Goal: Find specific page/section: Find specific page/section

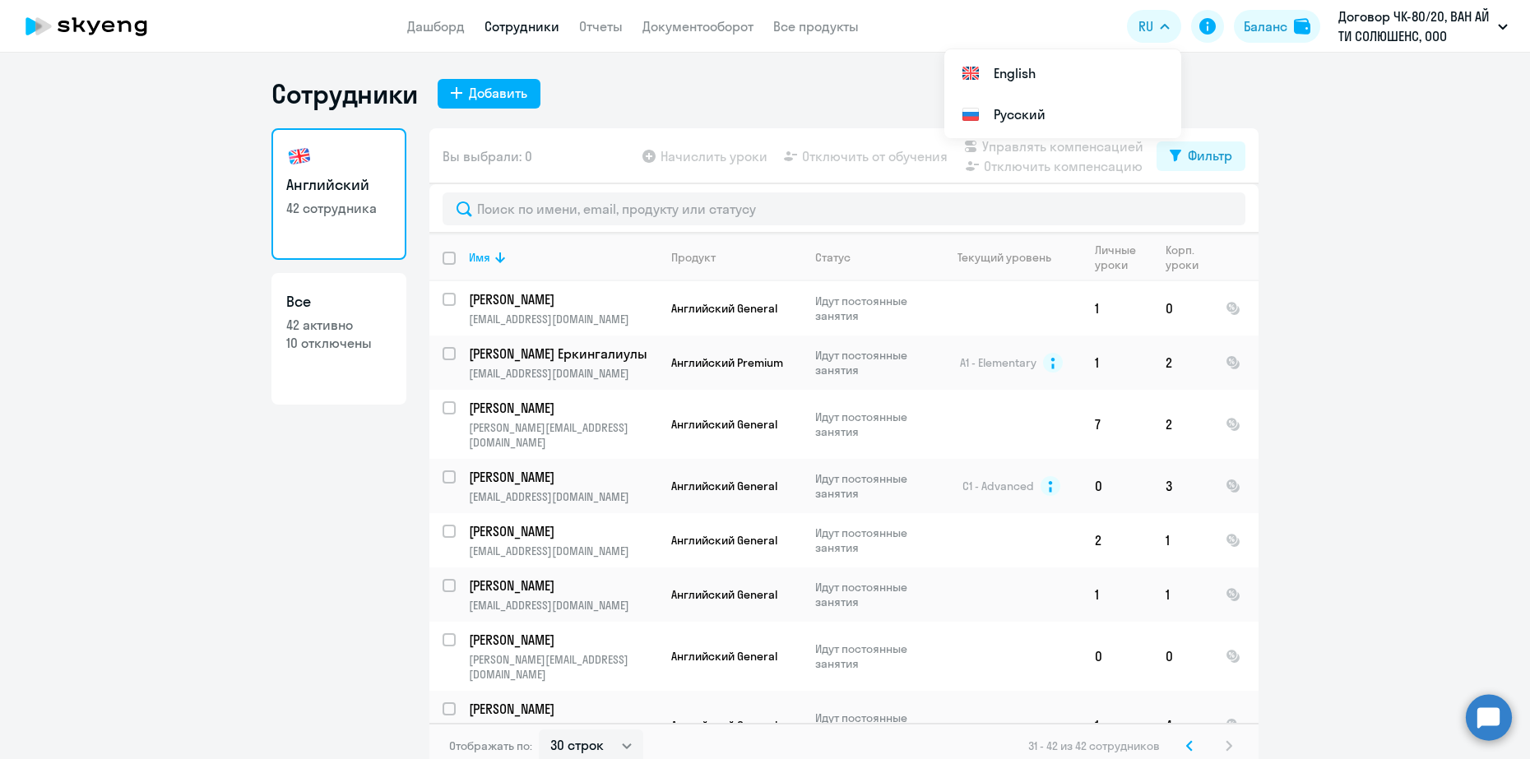
select select "30"
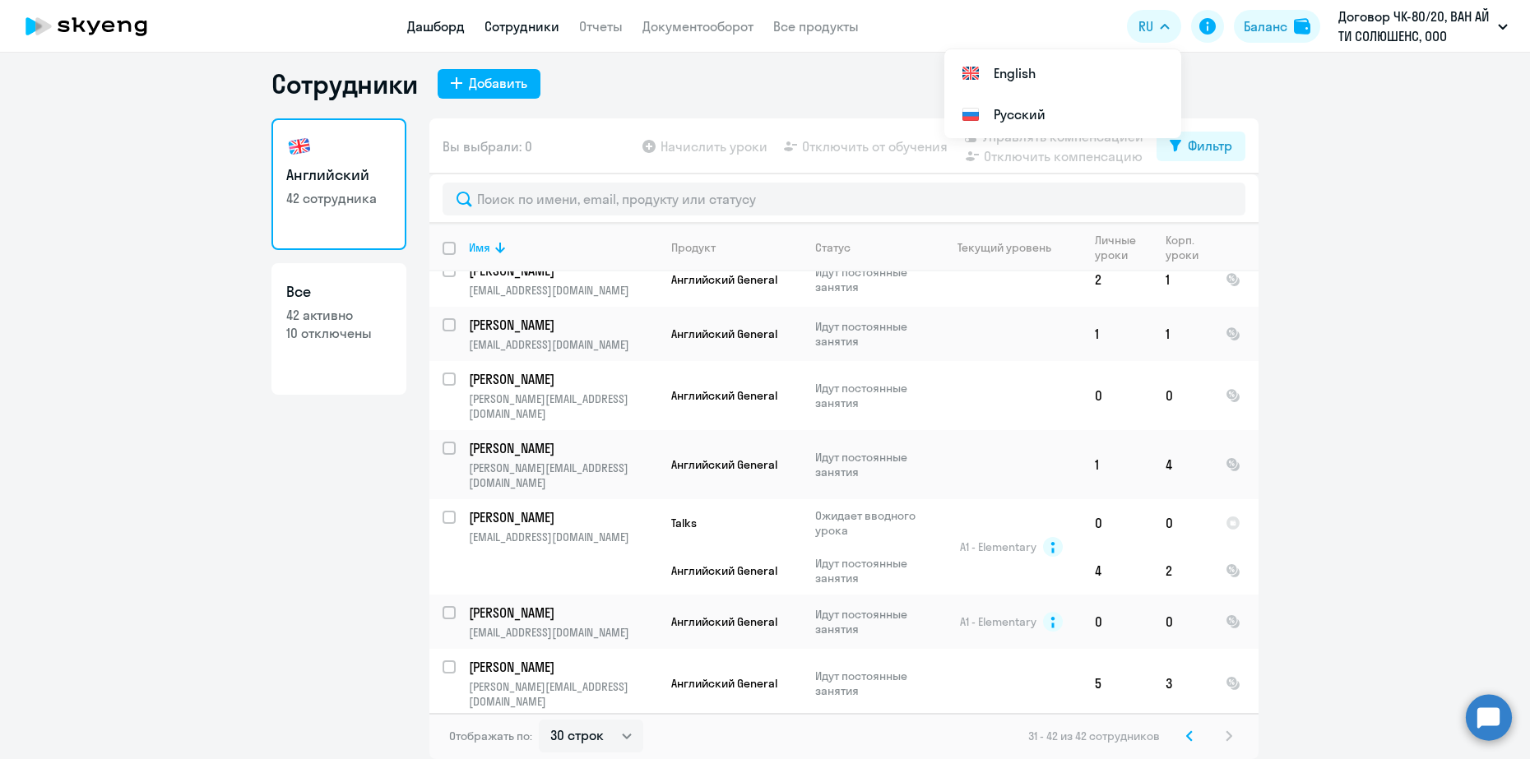
click at [416, 26] on link "Дашборд" at bounding box center [436, 26] width 58 height 16
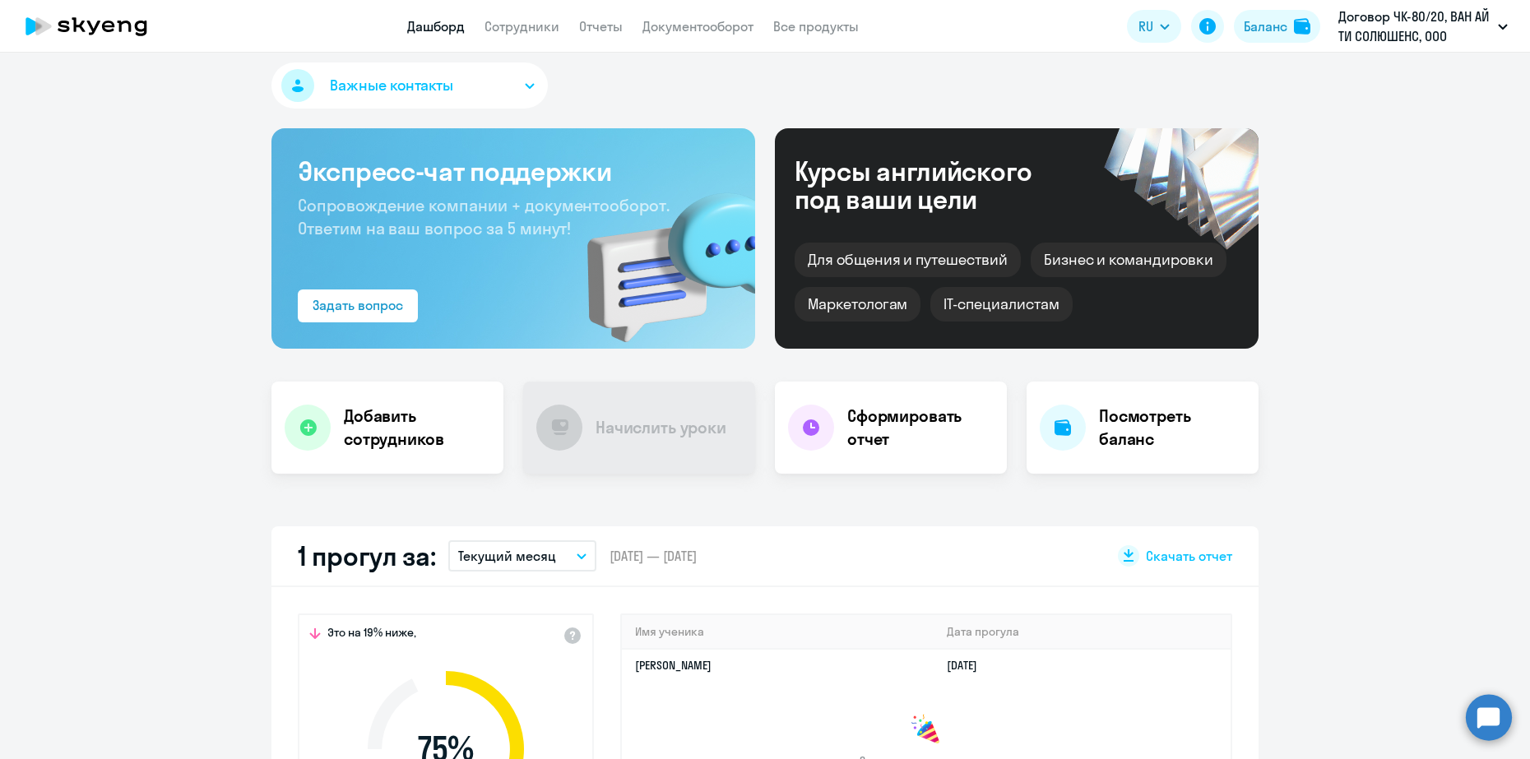
select select "30"
click at [694, 664] on link "[PERSON_NAME]" at bounding box center [673, 665] width 77 height 15
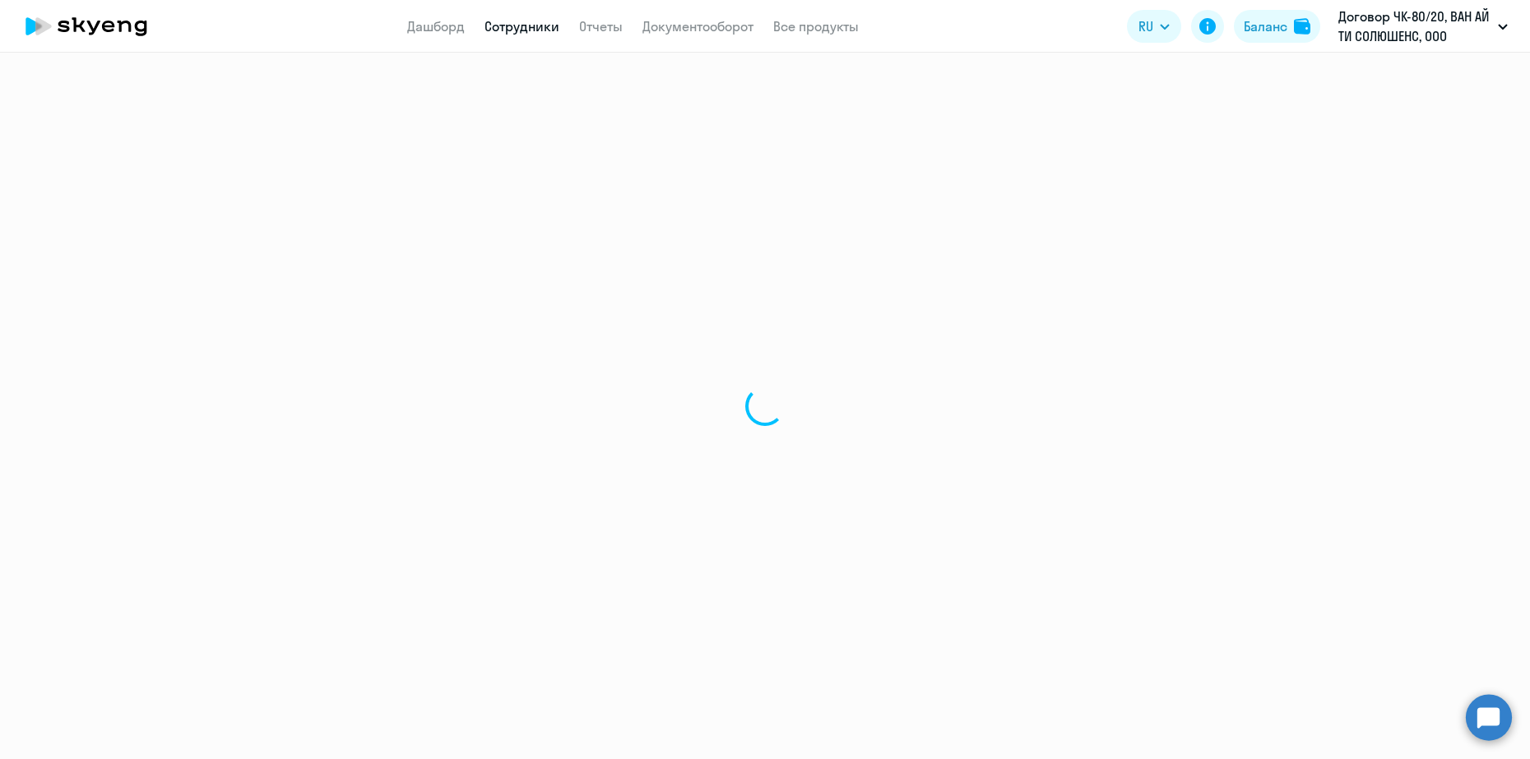
select select "english"
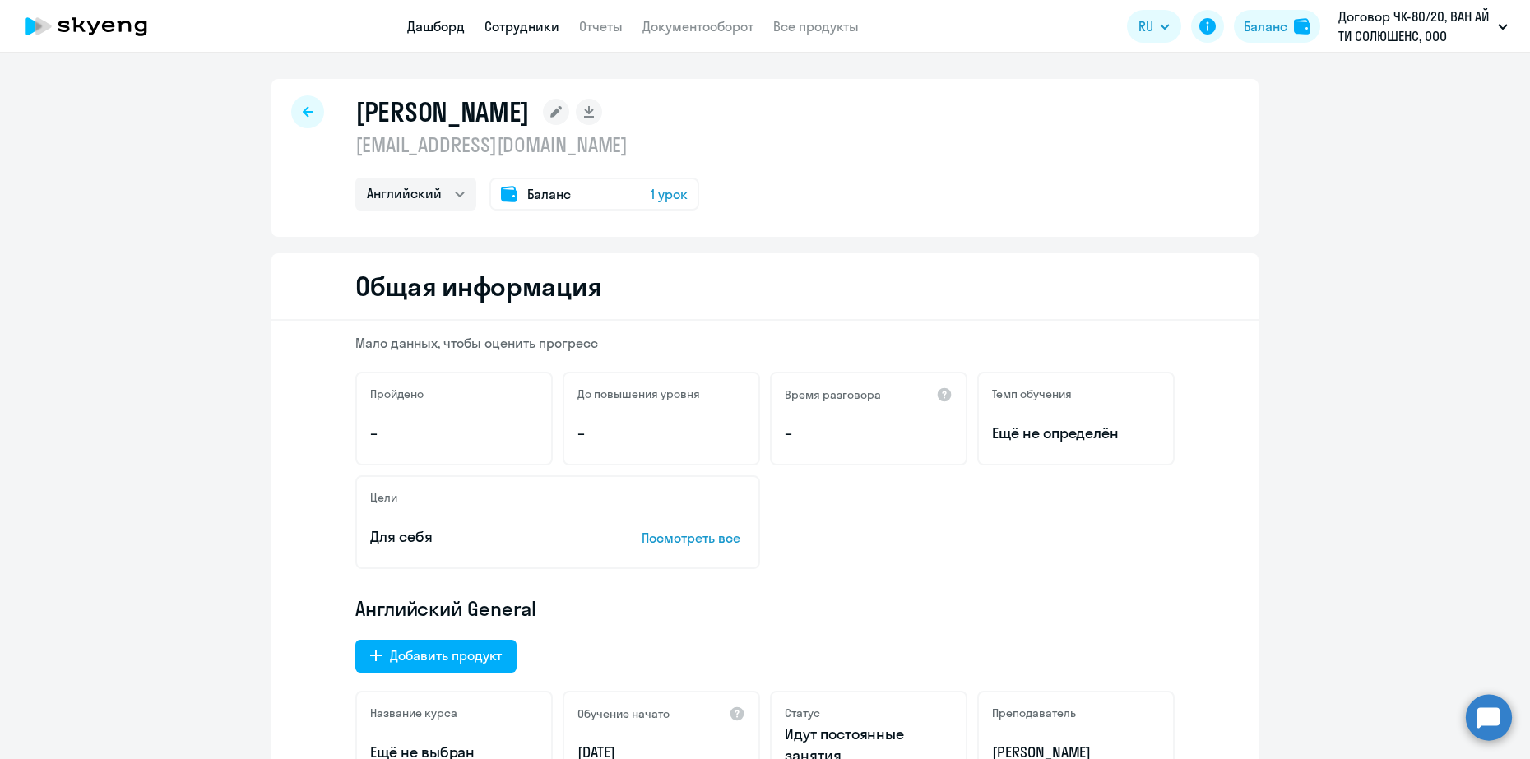
click at [445, 20] on link "Дашборд" at bounding box center [436, 26] width 58 height 16
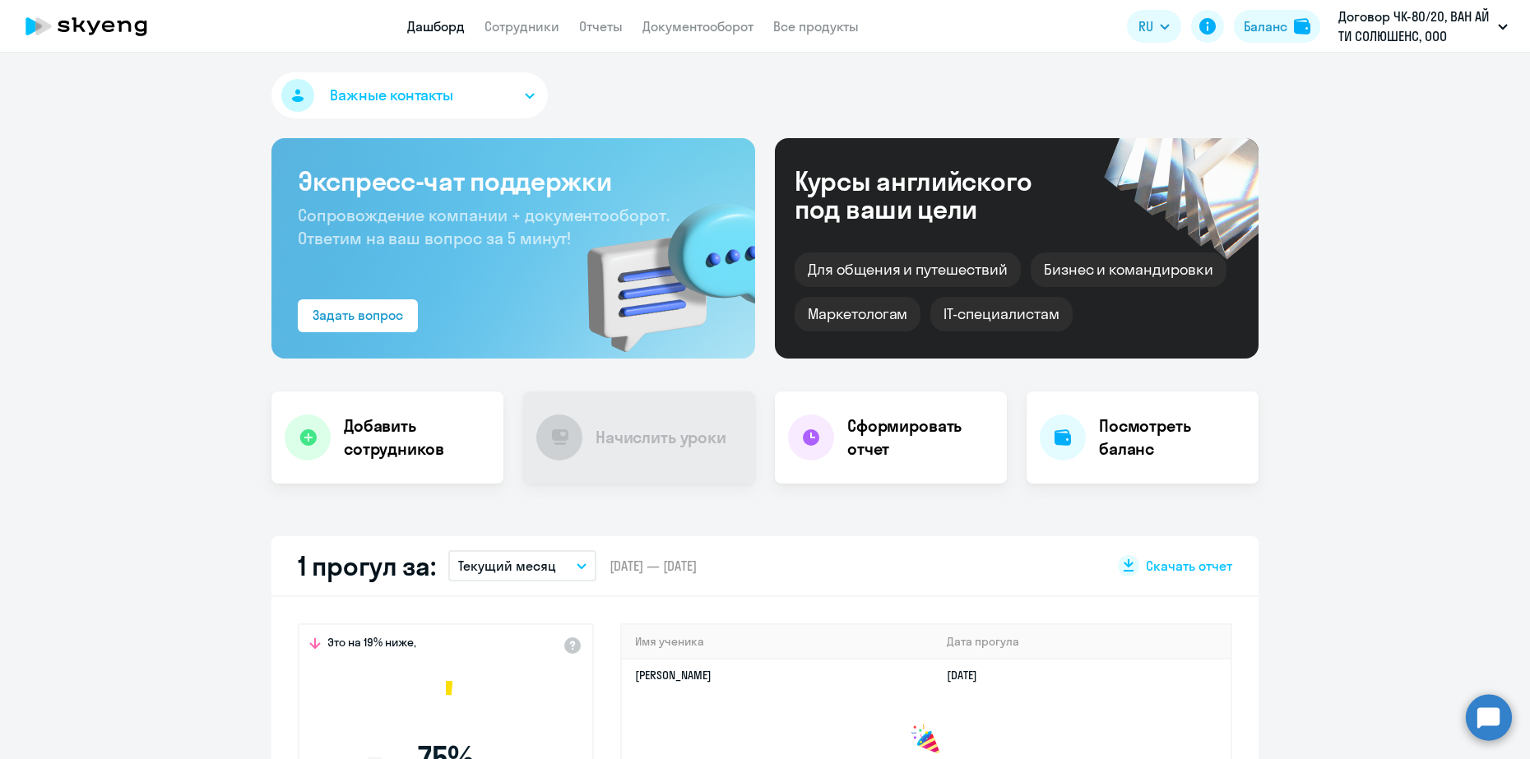
select select "30"
click at [513, 26] on link "Сотрудники" at bounding box center [522, 26] width 75 height 16
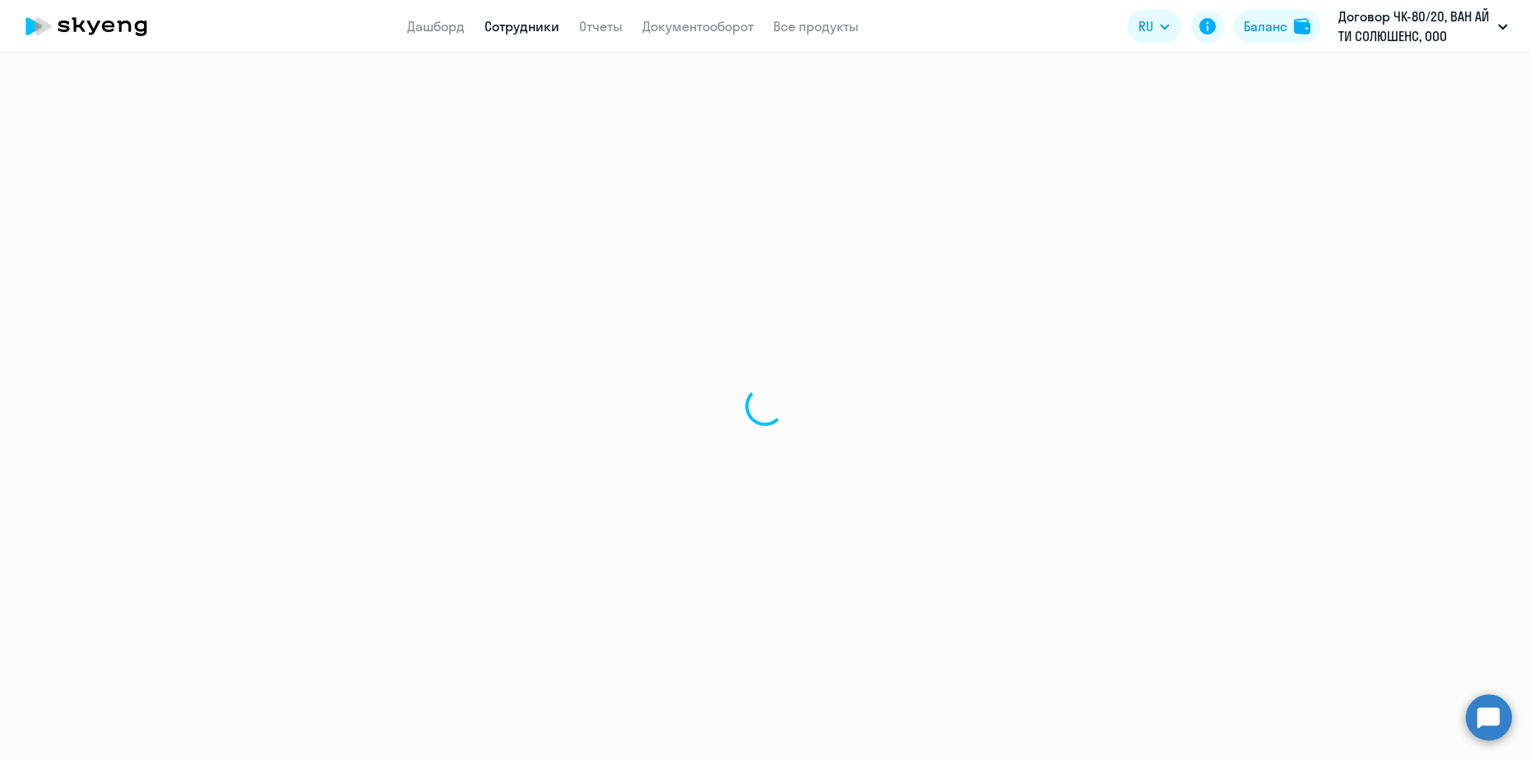
select select "30"
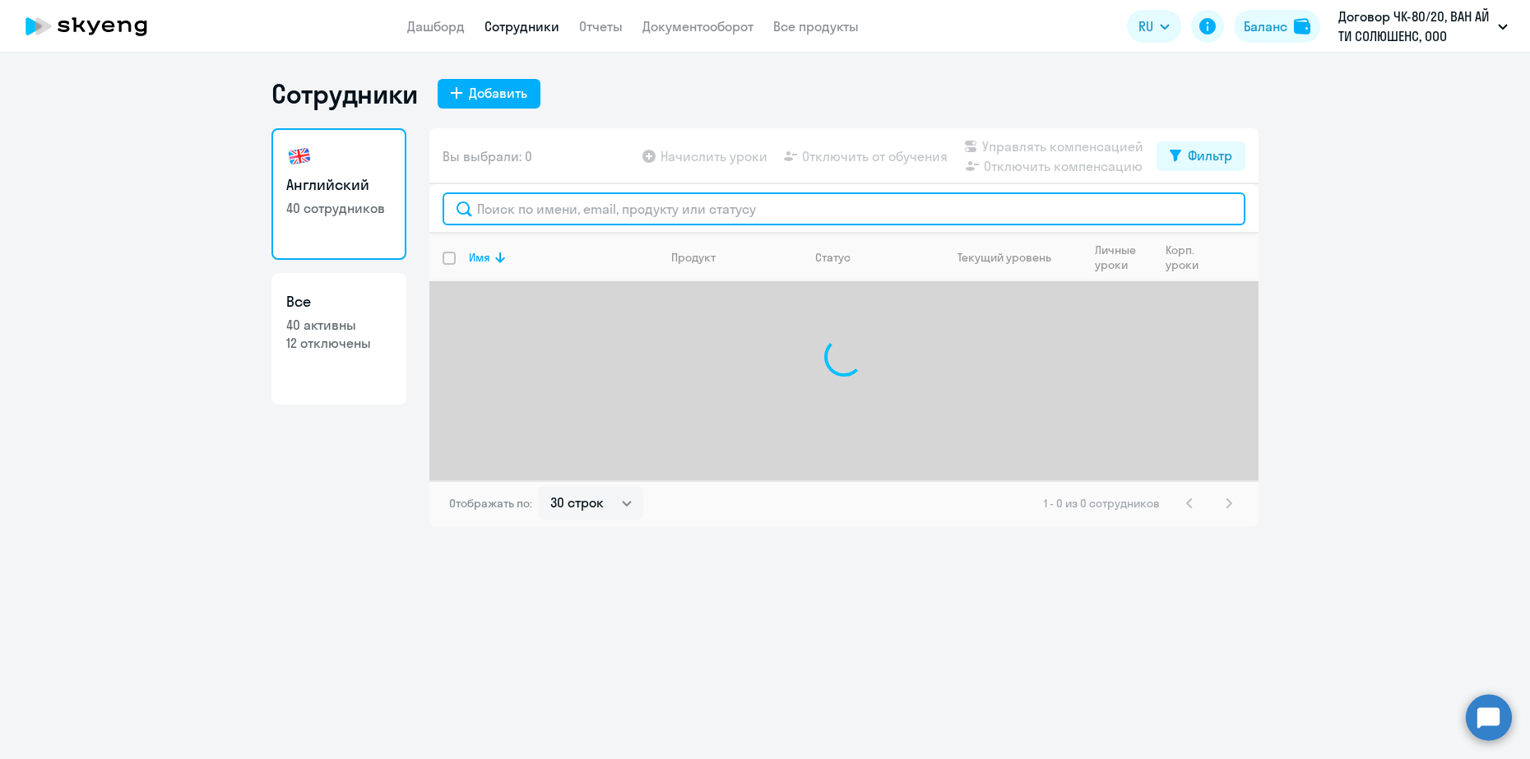
click at [638, 210] on input "text" at bounding box center [844, 209] width 803 height 33
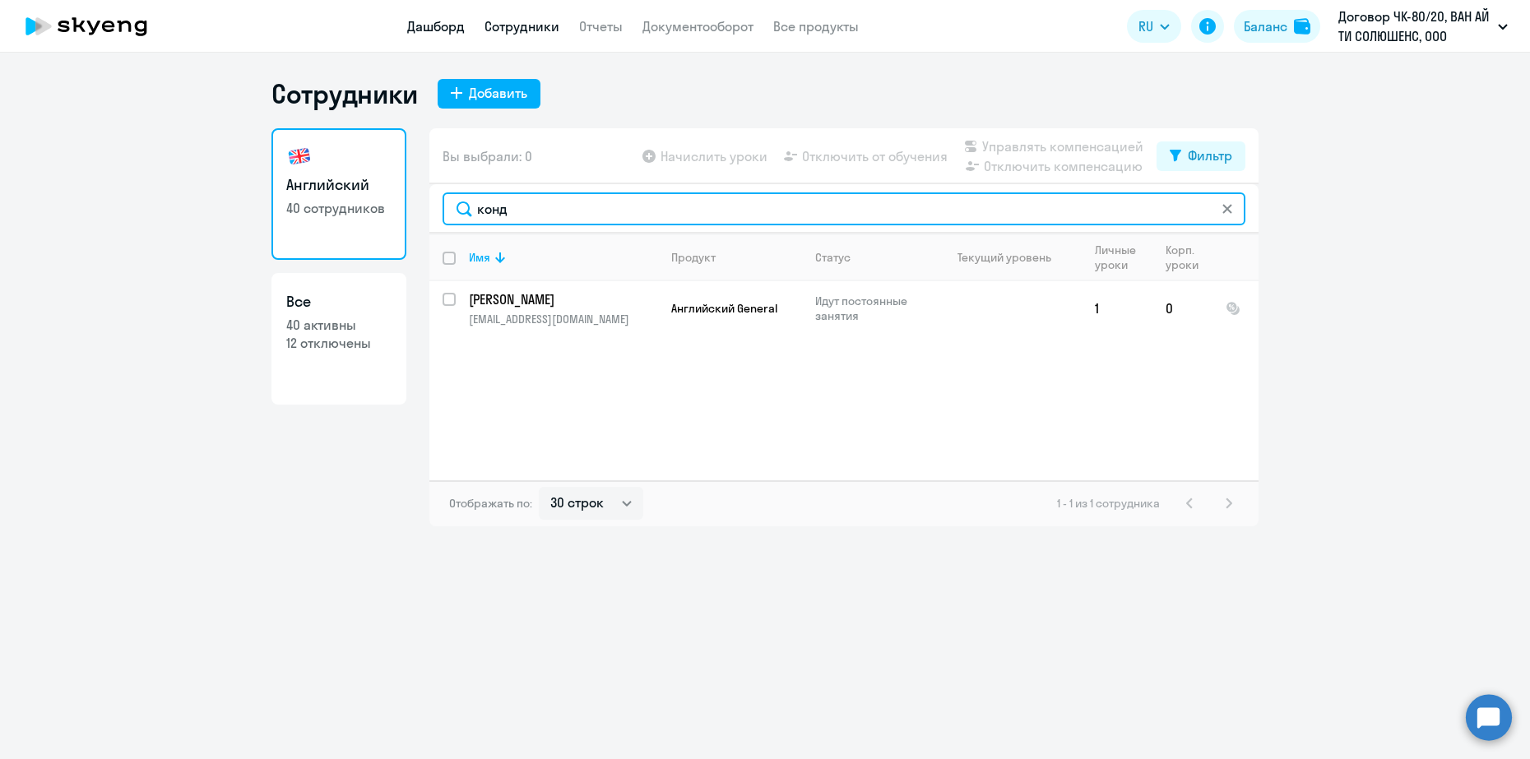
type input "конд"
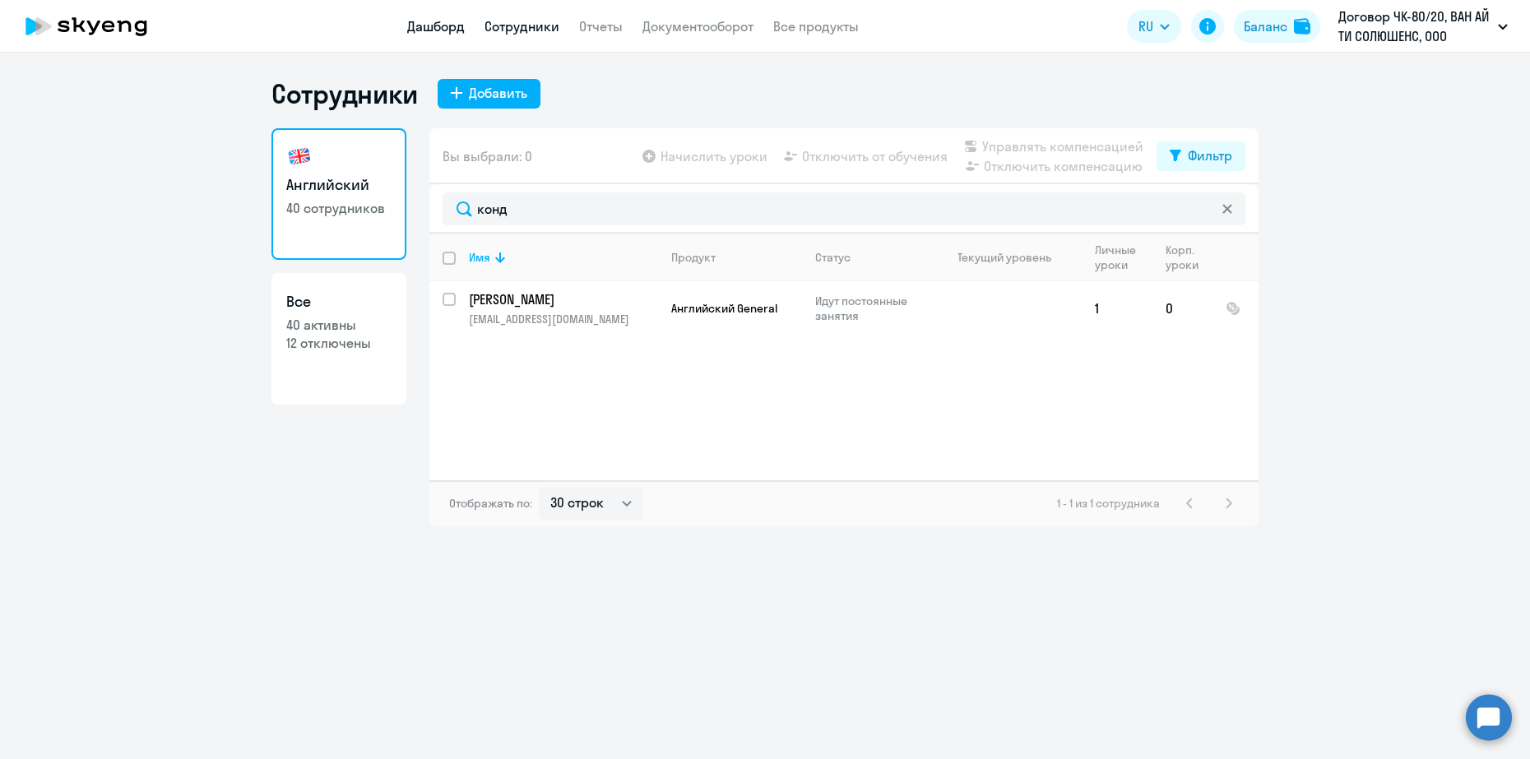
click at [455, 29] on link "Дашборд" at bounding box center [436, 26] width 58 height 16
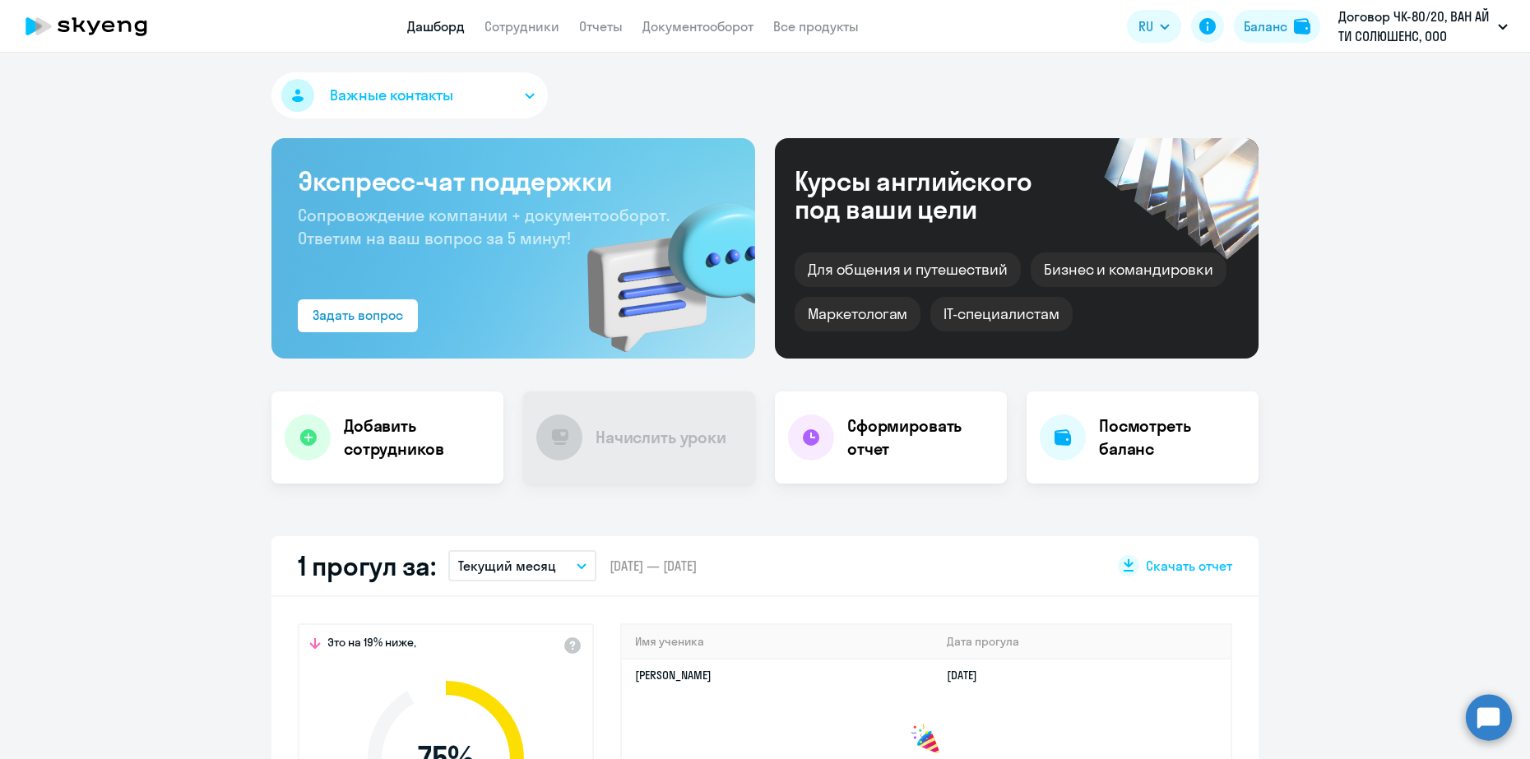
select select "30"
